Goal: Transaction & Acquisition: Register for event/course

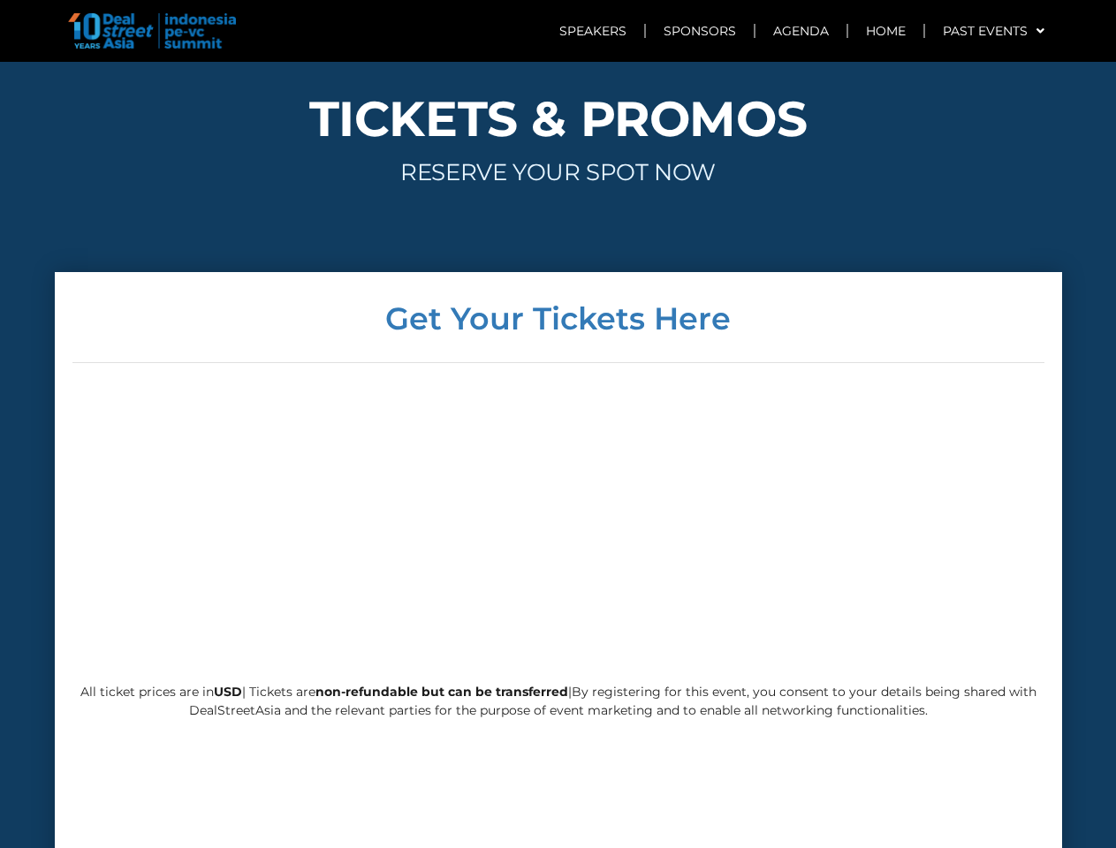
scroll to position [4261, 0]
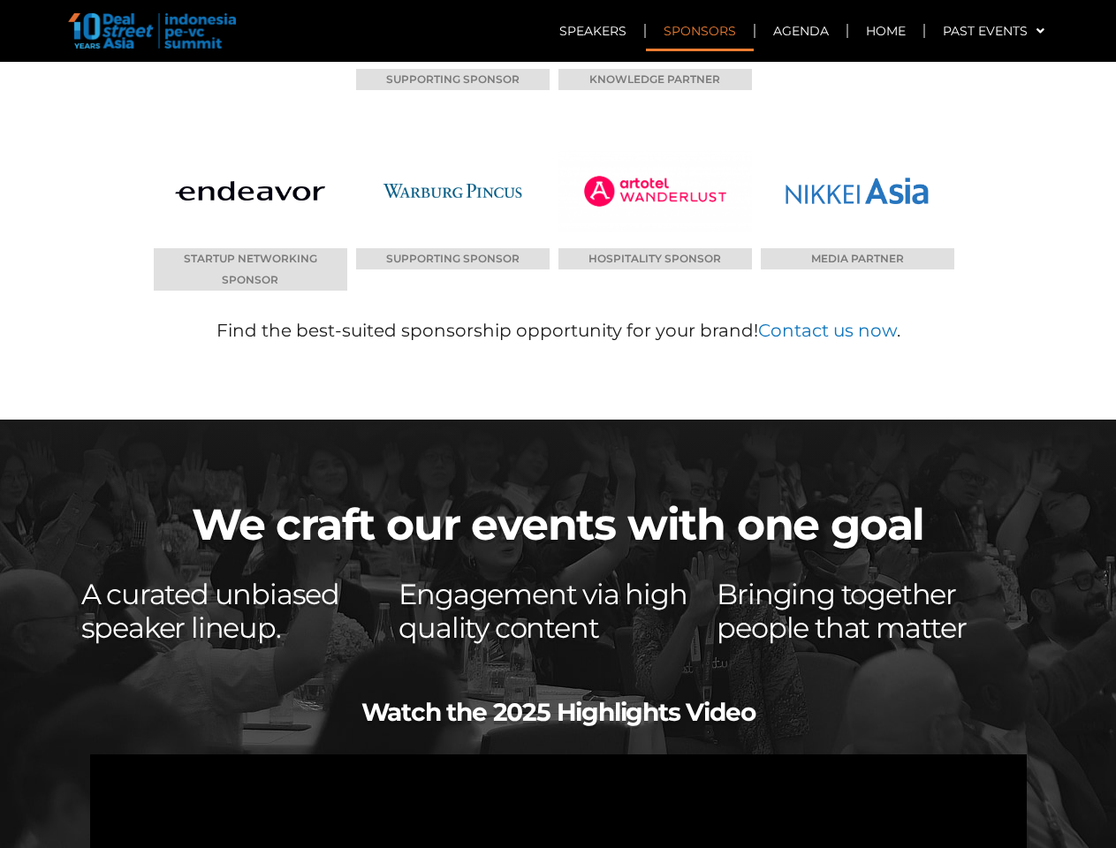
scroll to position [8764, 0]
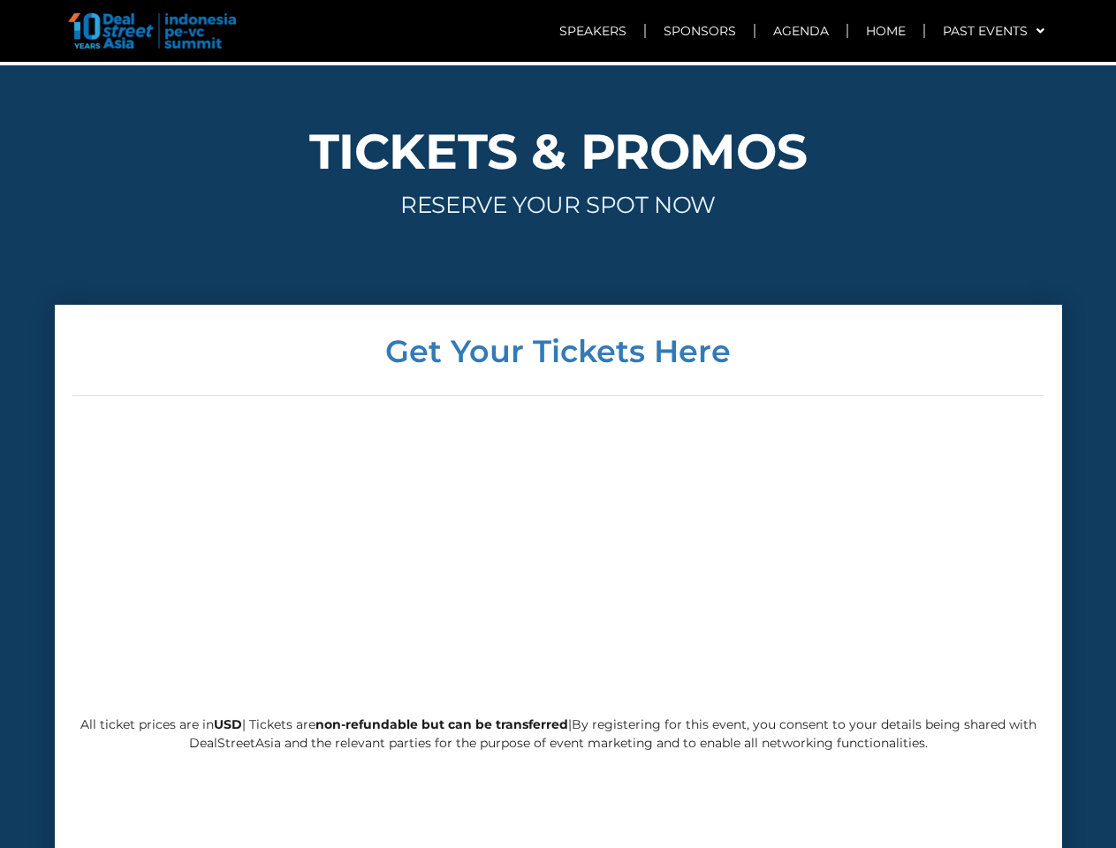
scroll to position [4228, 0]
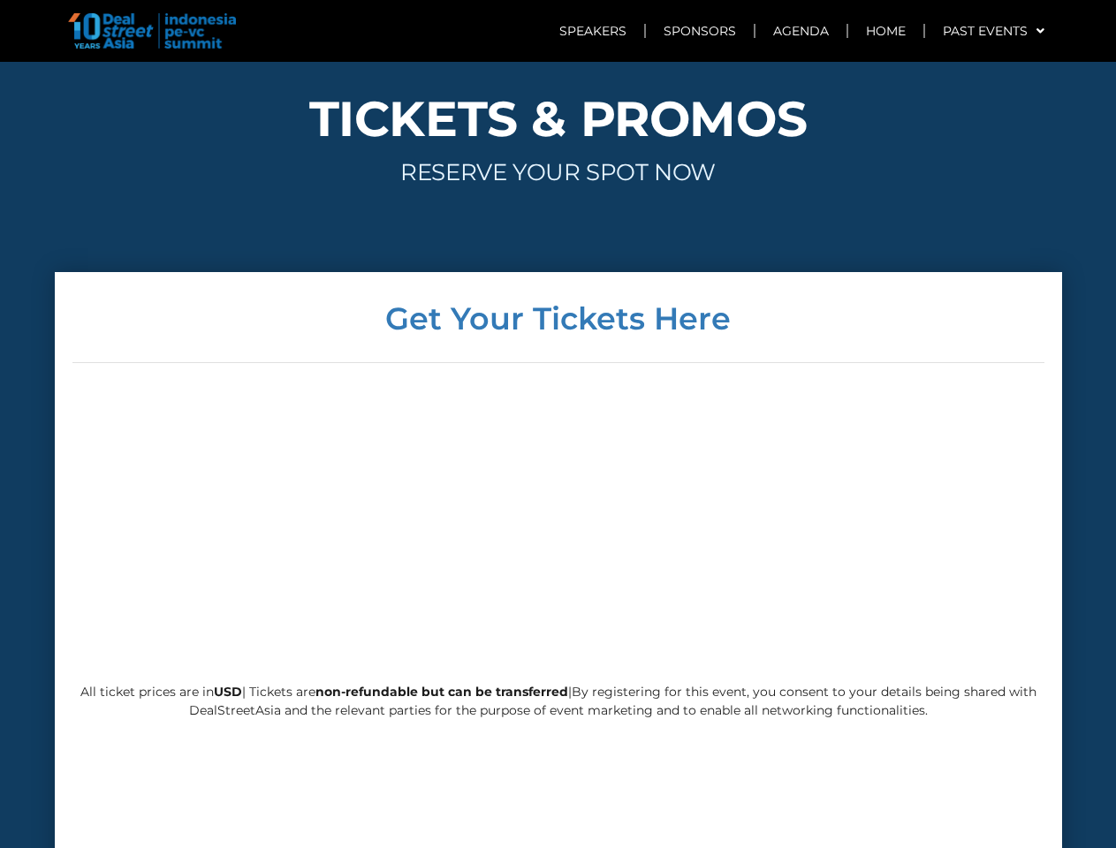
scroll to position [4070, 0]
